Goal: Task Accomplishment & Management: Manage account settings

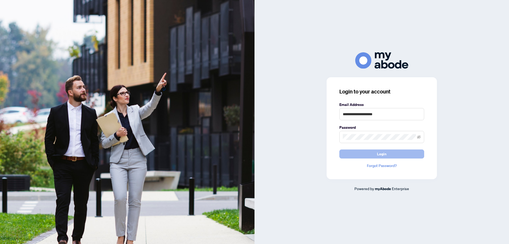
click at [382, 151] on span "Login" at bounding box center [382, 154] width 10 height 8
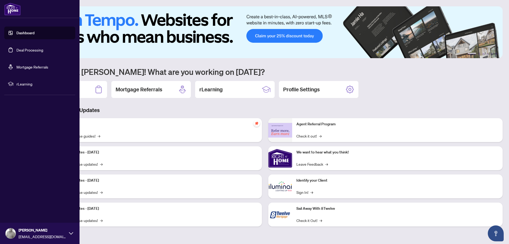
click at [16, 47] on link "Deal Processing" at bounding box center [29, 49] width 27 height 5
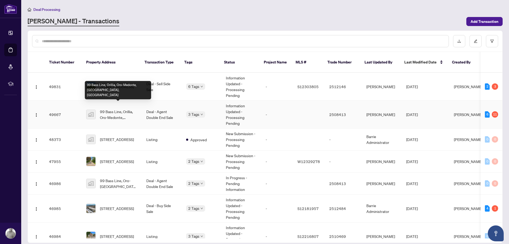
click at [112, 108] on span "99 Bass Line, Orillia, Oro-Medonte, [GEOGRAPHIC_DATA], [GEOGRAPHIC_DATA]" at bounding box center [119, 114] width 38 height 12
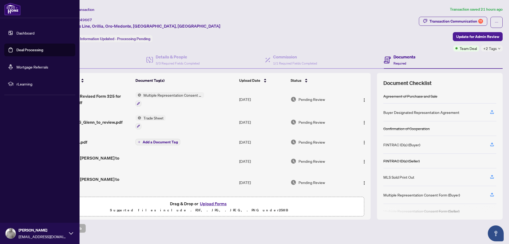
click at [35, 47] on link "Deal Processing" at bounding box center [29, 49] width 27 height 5
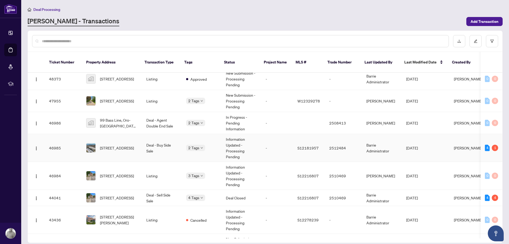
scroll to position [91, 0]
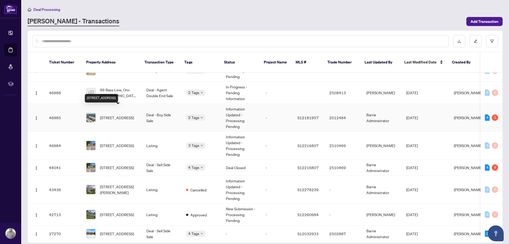
click at [117, 115] on span "[STREET_ADDRESS]" at bounding box center [117, 118] width 34 height 6
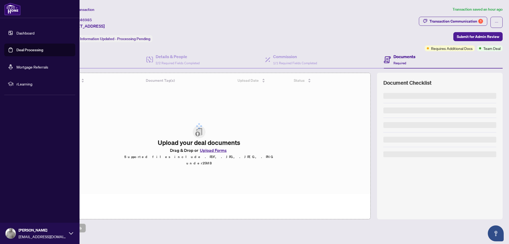
click at [22, 49] on link "Deal Processing" at bounding box center [29, 49] width 27 height 5
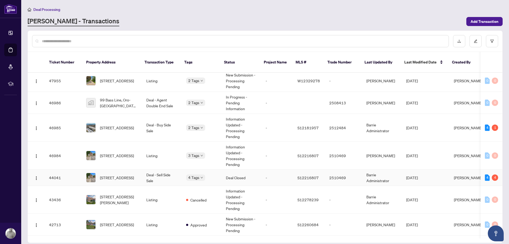
scroll to position [91, 0]
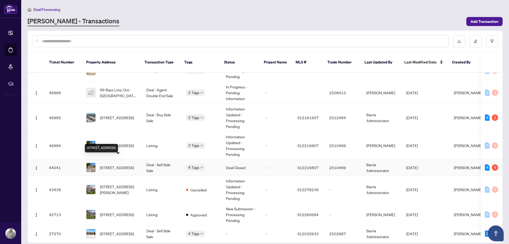
click at [120, 164] on span "[STREET_ADDRESS]" at bounding box center [117, 167] width 34 height 6
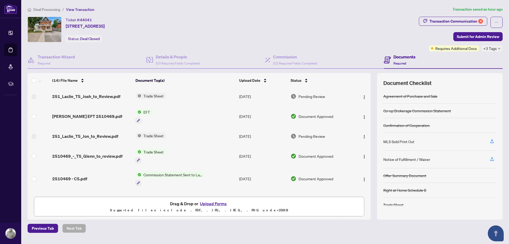
click at [499, 49] on icon "down" at bounding box center [499, 48] width 3 height 3
click at [499, 49] on div "Closed" at bounding box center [476, 50] width 47 height 6
click at [406, 42] on div "Ticket #: 44041 [STREET_ADDRESS] Status: Deal Closed" at bounding box center [223, 34] width 392 height 35
click at [454, 20] on div "Transaction Communication 4" at bounding box center [457, 21] width 54 height 8
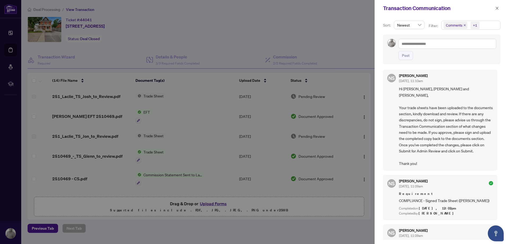
click at [353, 33] on div at bounding box center [254, 122] width 509 height 244
click at [498, 9] on icon "close" at bounding box center [497, 8] width 4 height 4
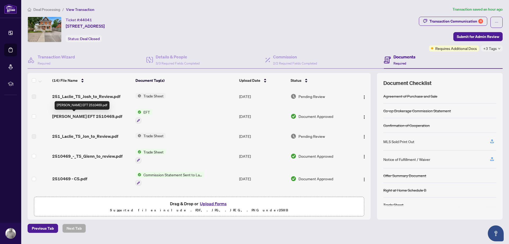
click at [87, 114] on span "[PERSON_NAME] EFT 2510469.pdf" at bounding box center [87, 116] width 70 height 6
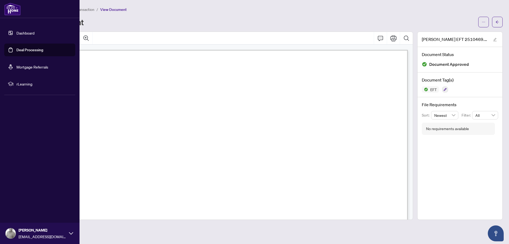
click at [27, 49] on link "Deal Processing" at bounding box center [29, 49] width 27 height 5
